Goal: Check status: Check status

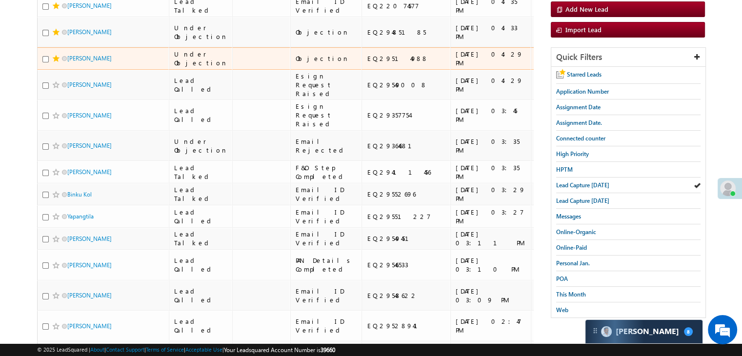
scroll to position [49, 0]
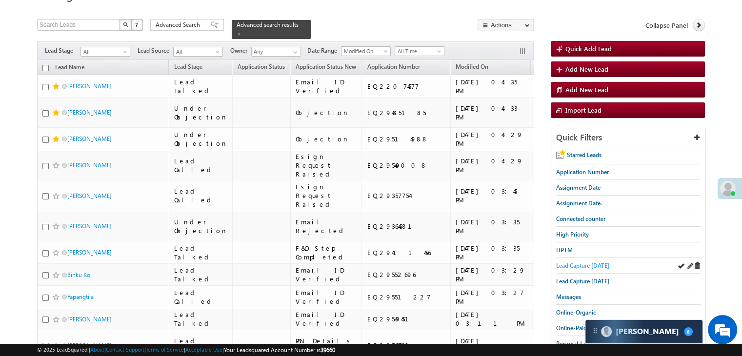
click at [591, 264] on span "Lead Capture [DATE]" at bounding box center [582, 265] width 53 height 7
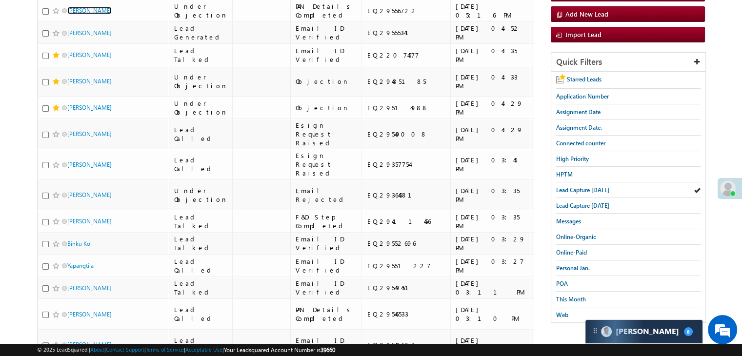
scroll to position [146, 0]
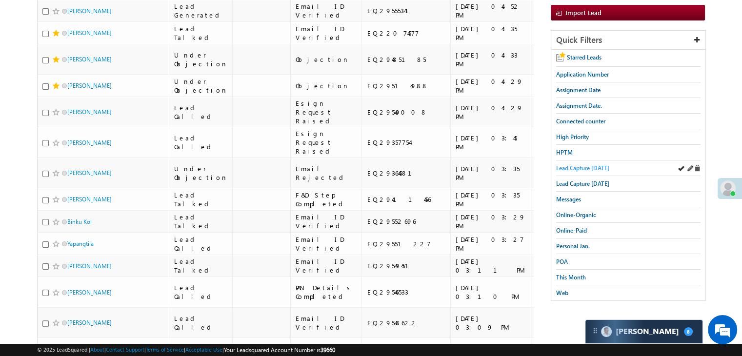
click at [569, 167] on span "Lead Capture [DATE]" at bounding box center [582, 167] width 53 height 7
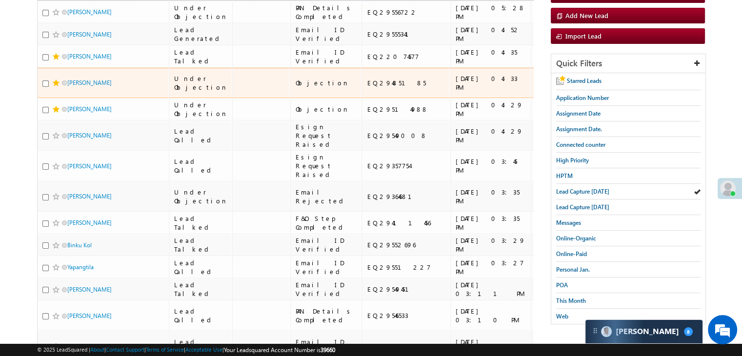
scroll to position [49, 0]
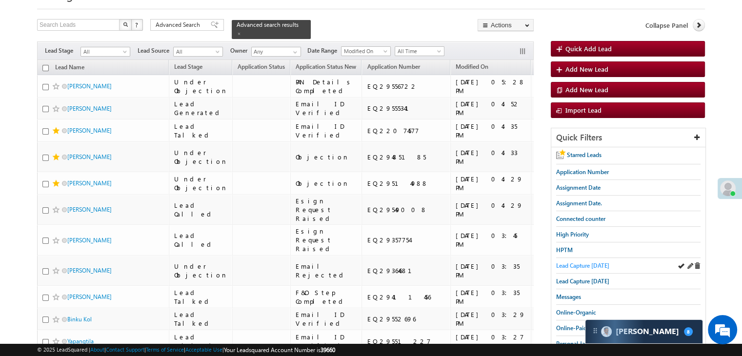
click at [563, 264] on span "Lead Capture [DATE]" at bounding box center [582, 265] width 53 height 7
click at [598, 264] on span "Lead Capture [DATE]" at bounding box center [582, 265] width 53 height 7
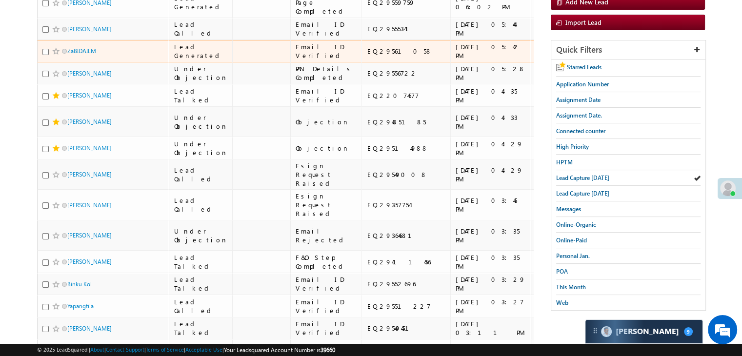
scroll to position [146, 0]
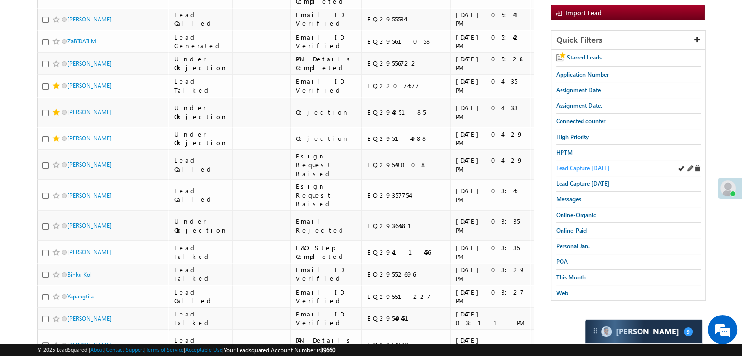
click at [591, 169] on span "Lead Capture [DATE]" at bounding box center [582, 167] width 53 height 7
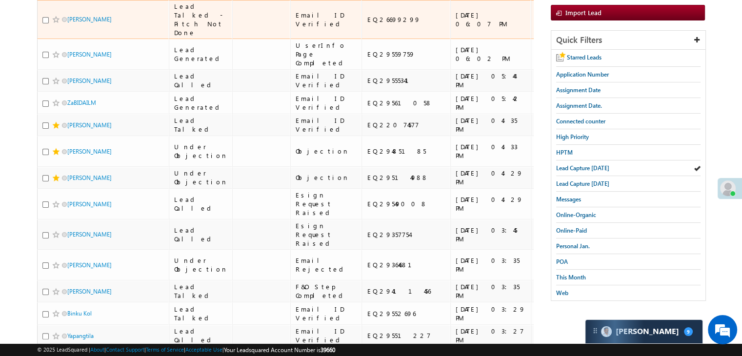
scroll to position [0, 0]
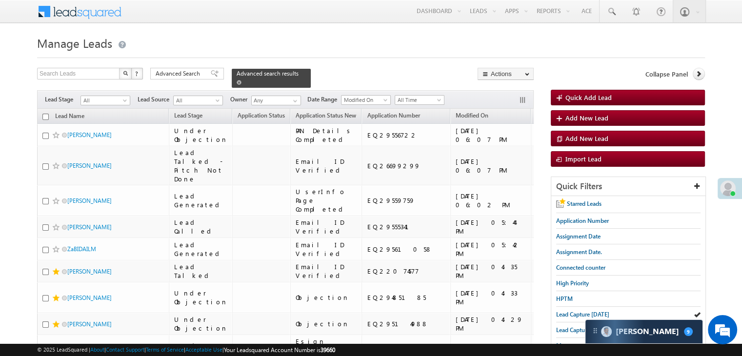
click at [241, 80] on span at bounding box center [239, 82] width 5 height 5
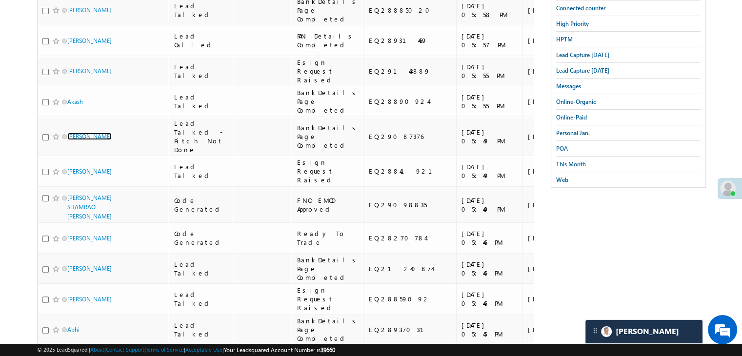
scroll to position [146, 0]
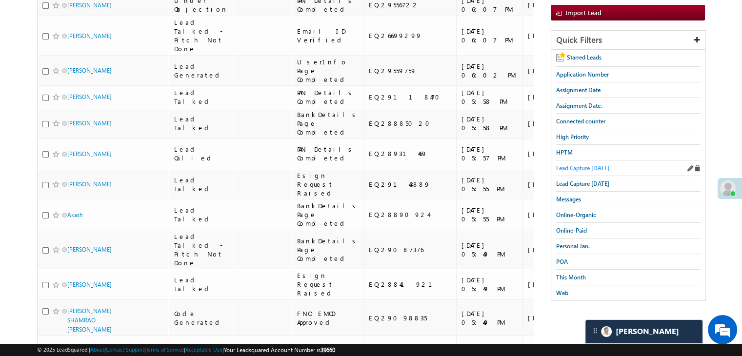
click at [592, 168] on span "Lead Capture [DATE]" at bounding box center [582, 167] width 53 height 7
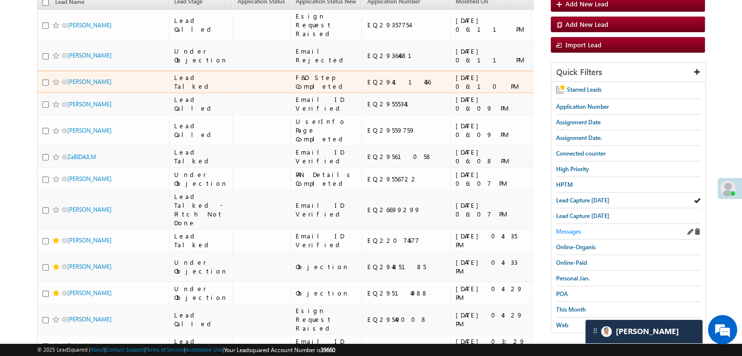
scroll to position [98, 0]
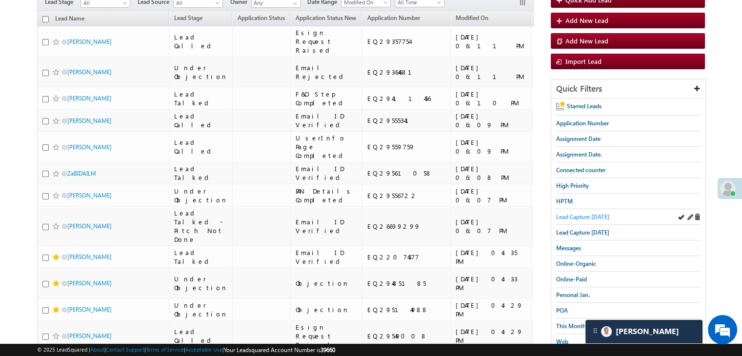
click at [577, 215] on span "Lead Capture [DATE]" at bounding box center [582, 216] width 53 height 7
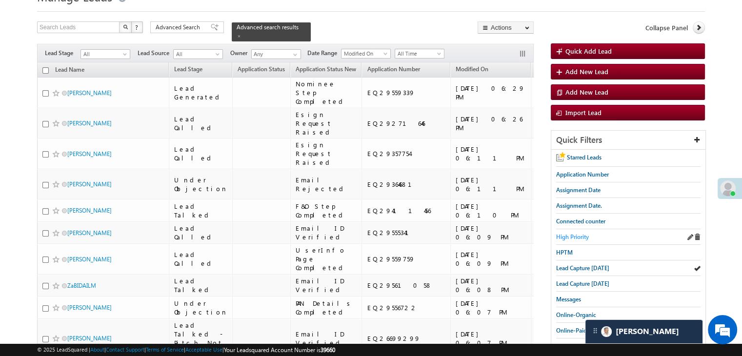
scroll to position [49, 0]
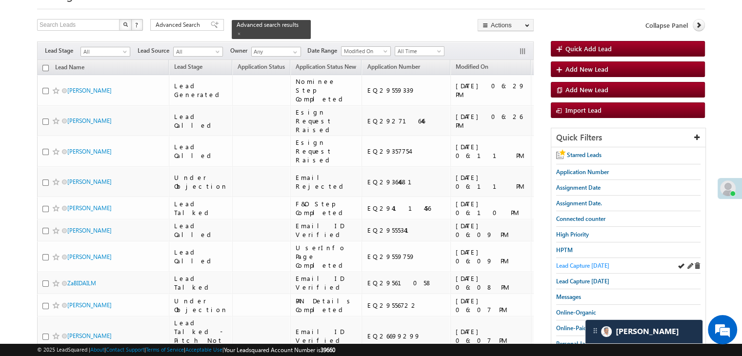
click at [577, 262] on span "Lead Capture [DATE]" at bounding box center [582, 265] width 53 height 7
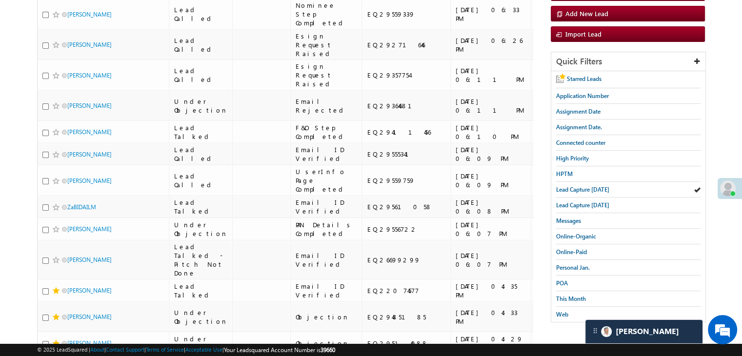
scroll to position [146, 0]
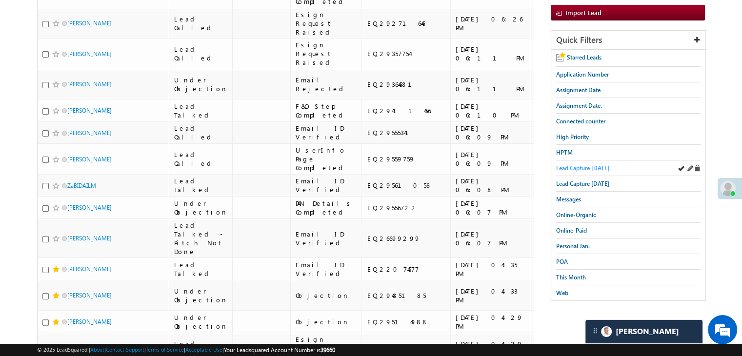
click at [573, 164] on span "Lead Capture [DATE]" at bounding box center [582, 167] width 53 height 7
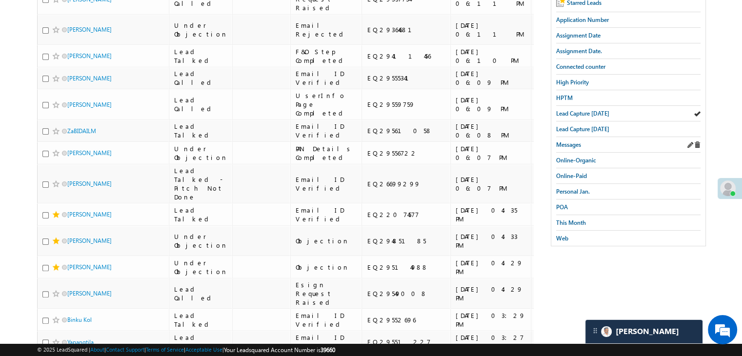
scroll to position [216, 0]
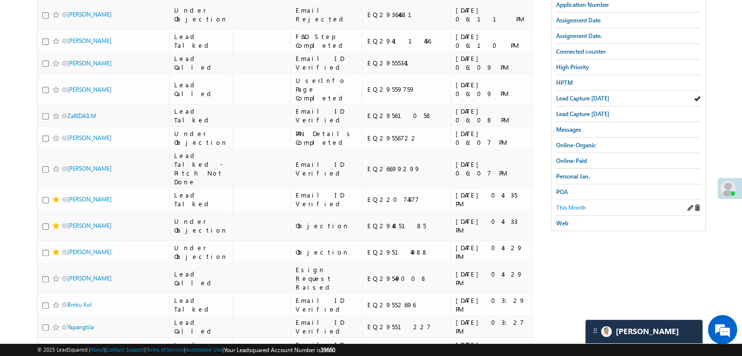
click at [568, 204] on span "This Month" at bounding box center [571, 207] width 30 height 7
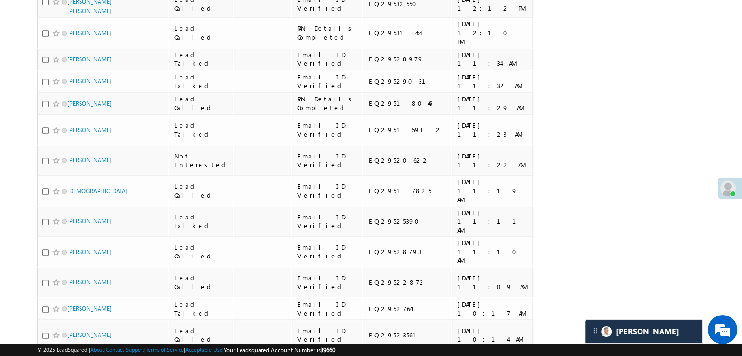
scroll to position [1101, 0]
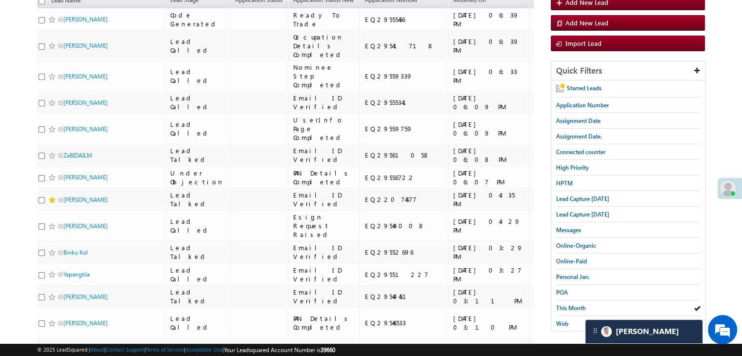
scroll to position [0, 0]
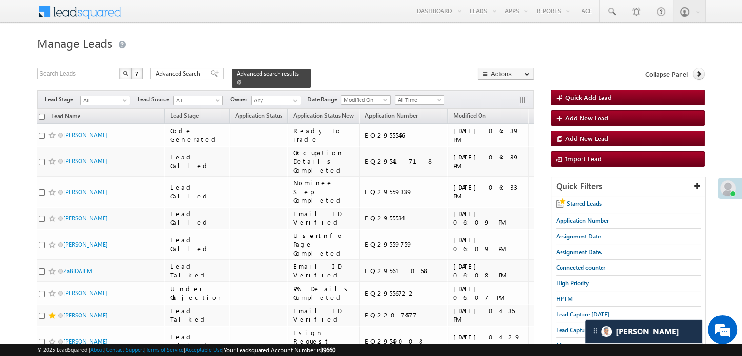
click at [241, 80] on span at bounding box center [239, 82] width 5 height 5
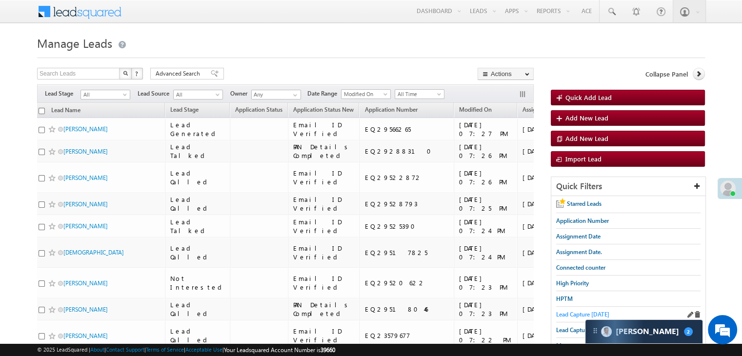
click at [586, 313] on span "Lead Capture [DATE]" at bounding box center [582, 314] width 53 height 7
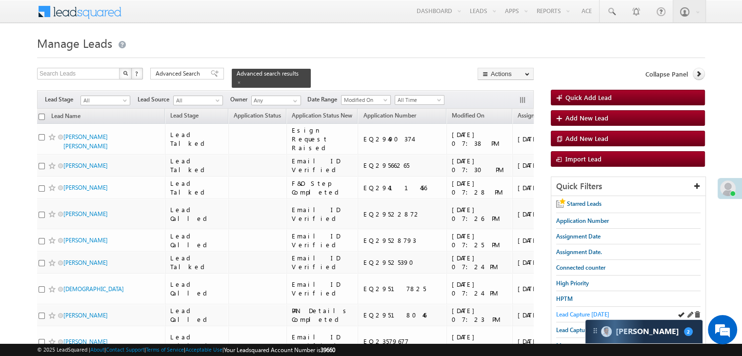
click at [559, 312] on span "Lead Capture [DATE]" at bounding box center [582, 314] width 53 height 7
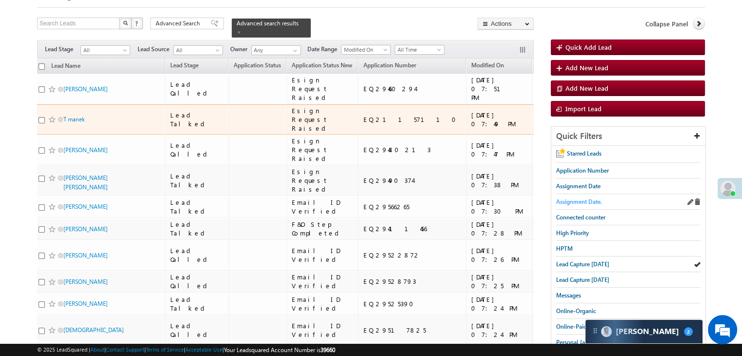
scroll to position [49, 0]
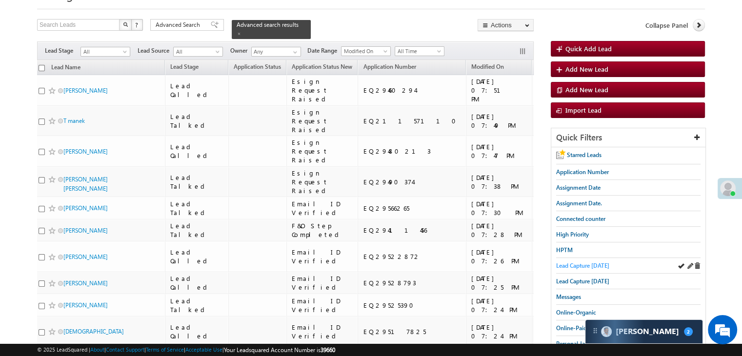
click at [592, 262] on span "Lead Capture [DATE]" at bounding box center [582, 265] width 53 height 7
click at [590, 258] on div "Lead Capture [DATE]" at bounding box center [628, 266] width 144 height 16
click at [590, 262] on span "Lead Capture [DATE]" at bounding box center [582, 265] width 53 height 7
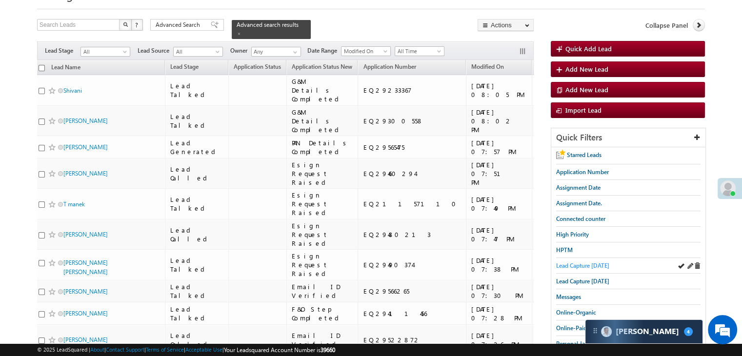
click at [574, 262] on span "Lead Capture [DATE]" at bounding box center [582, 265] width 53 height 7
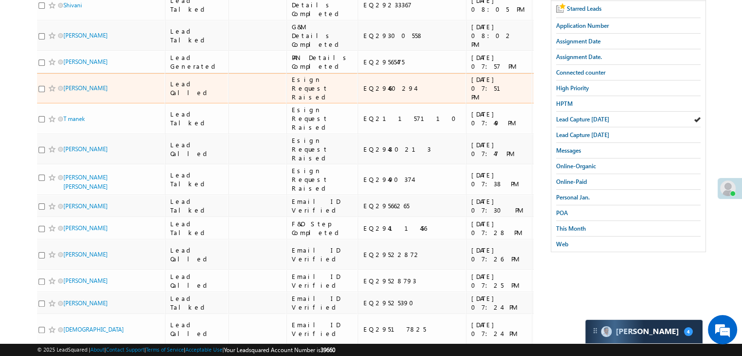
scroll to position [0, 0]
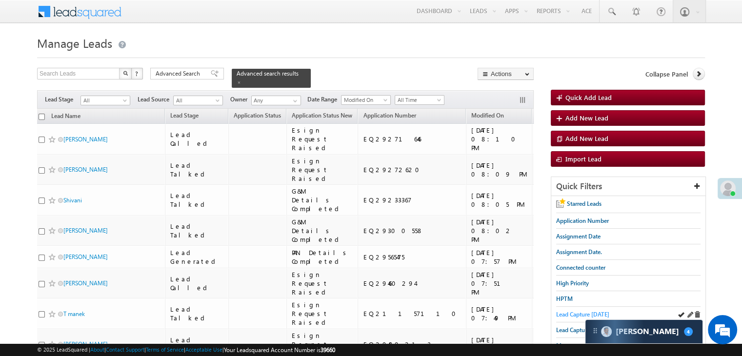
click at [566, 311] on span "Lead Capture [DATE]" at bounding box center [582, 314] width 53 height 7
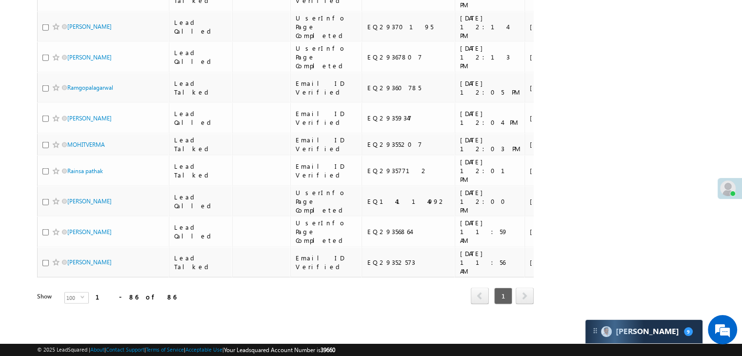
scroll to position [9720, 0]
